Goal: Find specific page/section: Find specific page/section

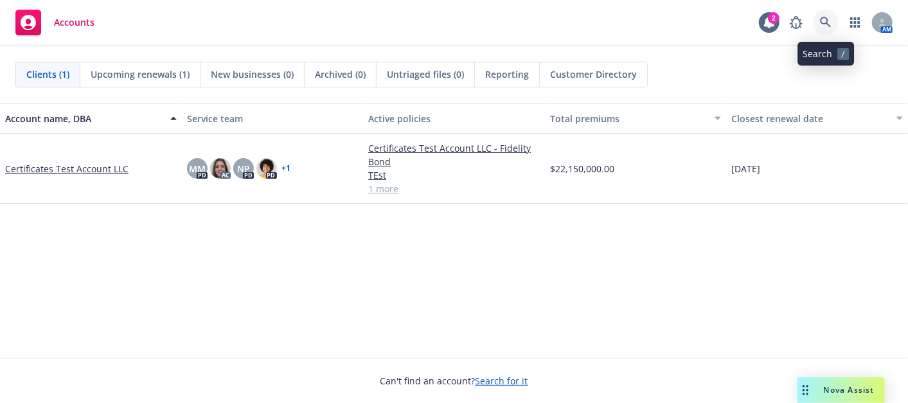
click at [819, 19] on link at bounding box center [826, 23] width 26 height 26
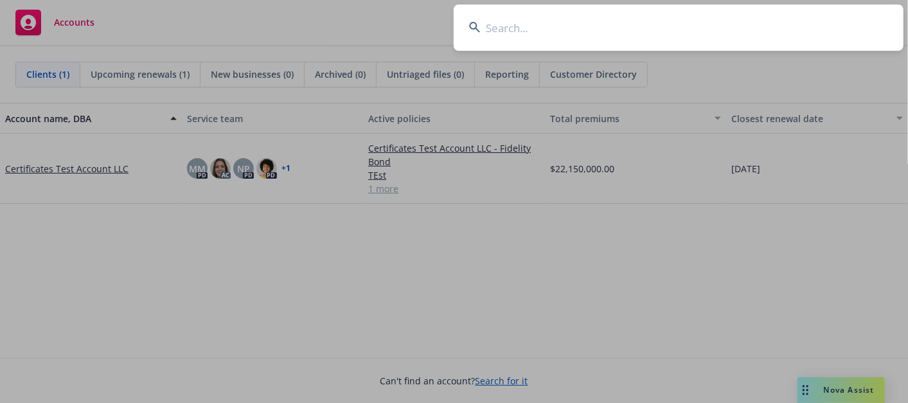
click at [556, 27] on input at bounding box center [679, 27] width 450 height 46
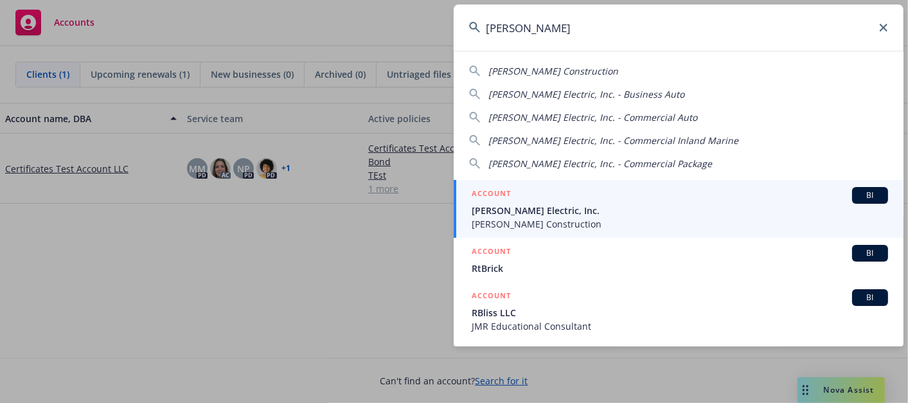
type input "[PERSON_NAME]"
click at [508, 226] on span "[PERSON_NAME] Construction" at bounding box center [680, 223] width 416 height 13
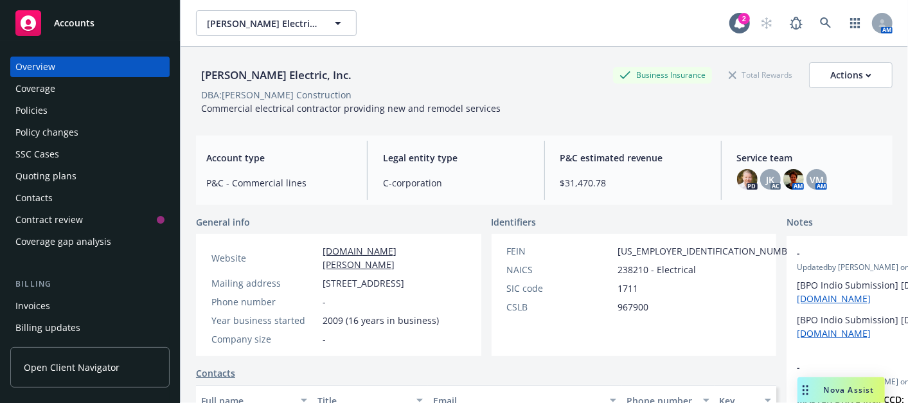
click at [42, 107] on div "Policies" at bounding box center [31, 110] width 32 height 21
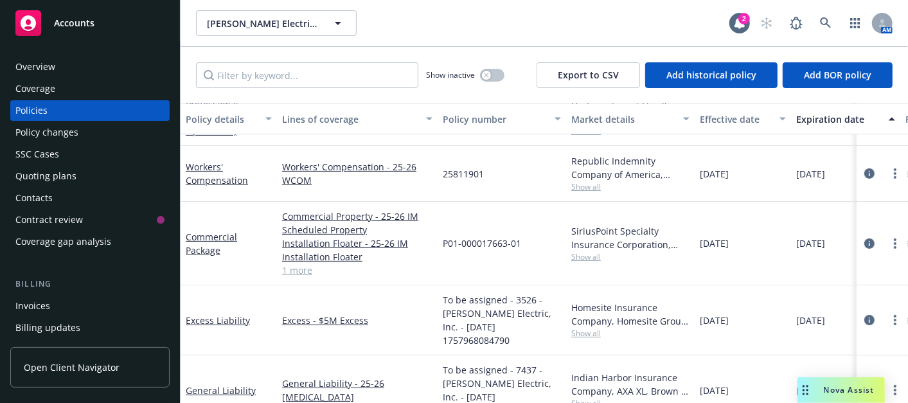
scroll to position [152, 0]
click at [864, 385] on icon "circleInformation" at bounding box center [869, 390] width 10 height 10
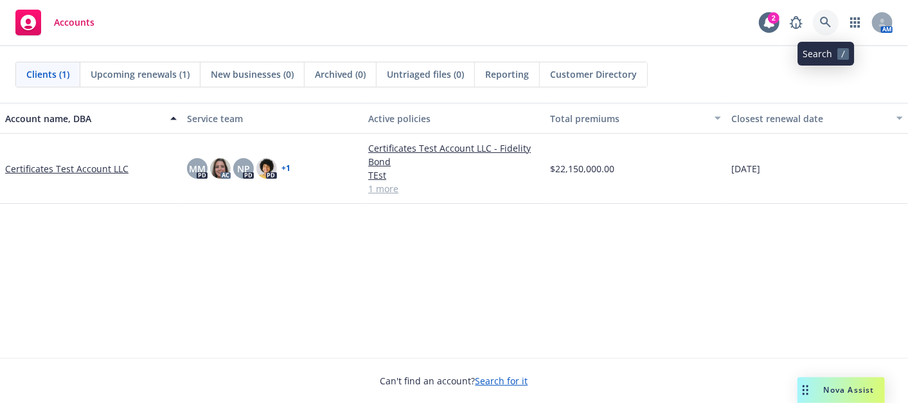
click at [825, 20] on icon at bounding box center [826, 23] width 12 height 12
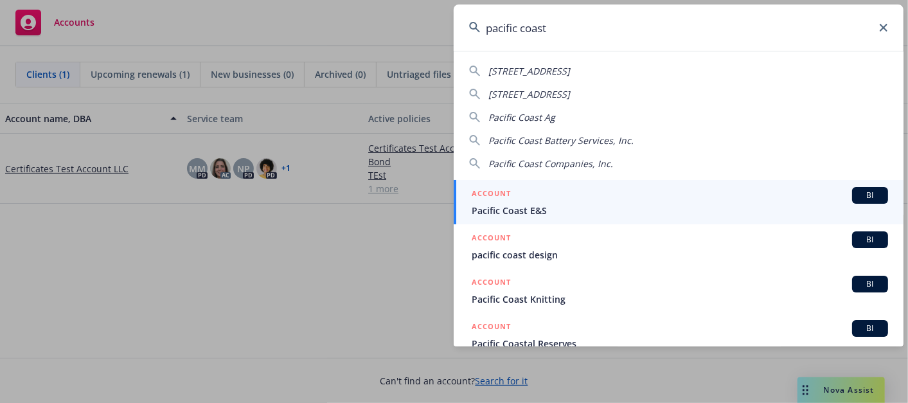
click at [825, 20] on input "pacific coast" at bounding box center [679, 27] width 450 height 46
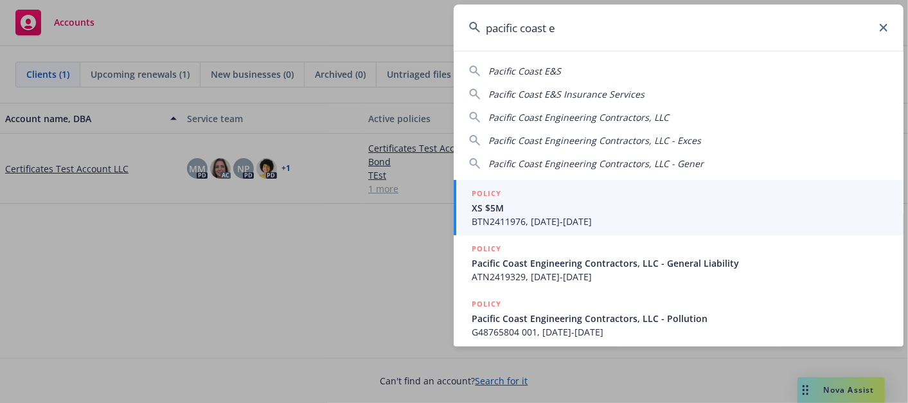
click at [625, 118] on span "Pacific Coast Engineering Contractors, LLC" at bounding box center [578, 117] width 181 height 12
type input "Pacific Coast Engineering Contractors, LLC"
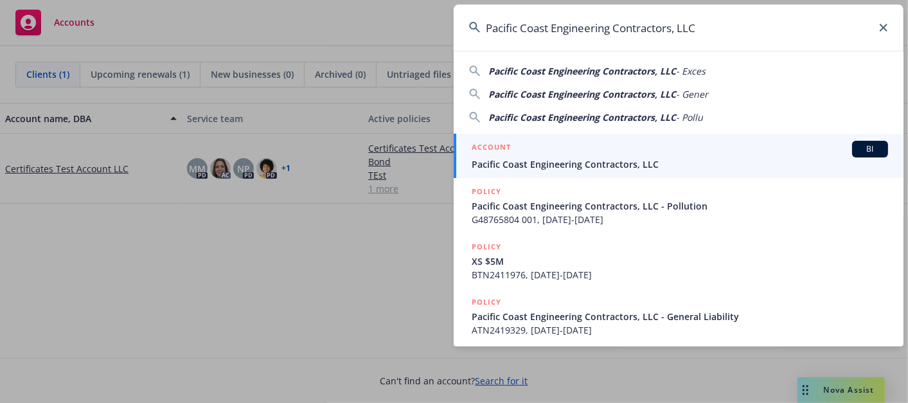
click at [570, 167] on span "Pacific Coast Engineering Contractors, LLC" at bounding box center [680, 163] width 416 height 13
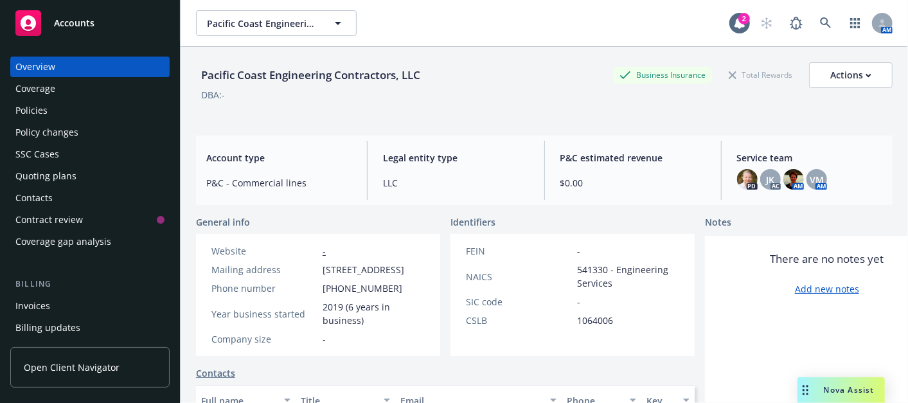
click at [33, 112] on div "Policies" at bounding box center [31, 110] width 32 height 21
